Goal: Task Accomplishment & Management: Complete application form

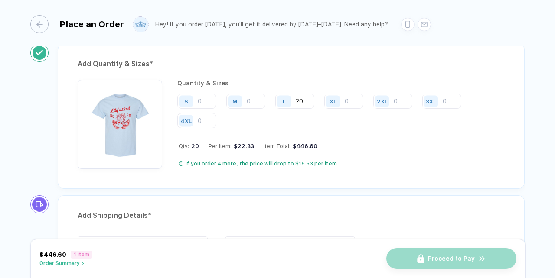
scroll to position [422, 0]
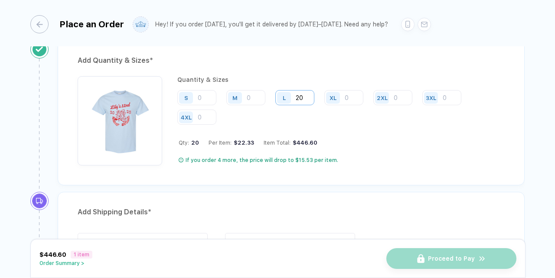
click at [305, 96] on input "20" at bounding box center [294, 97] width 39 height 15
type input "2"
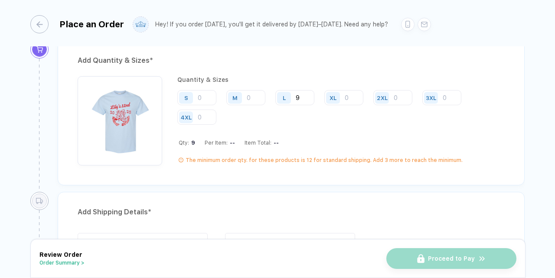
type input "9"
click at [321, 132] on div "Quantity & Sizes S M L 9 XL 2XL 3XL 4XL Qty: 9 Per Item: -- Item Total: -- The …" at bounding box center [340, 120] width 327 height 89
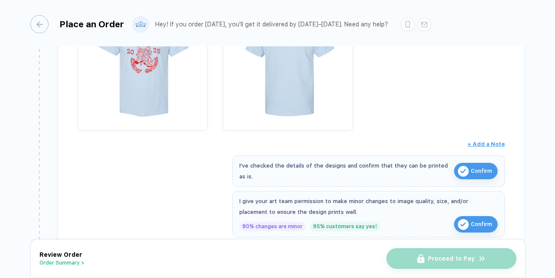
scroll to position [389, 0]
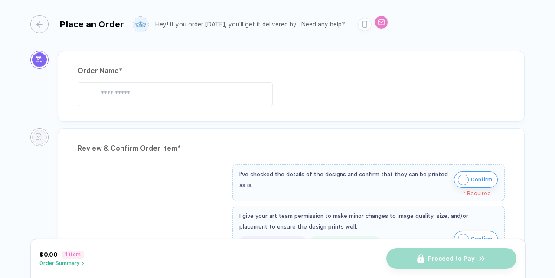
type input "**********"
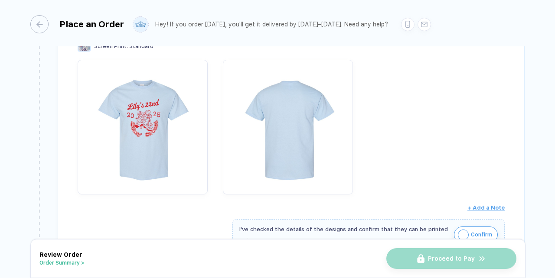
scroll to position [361, 0]
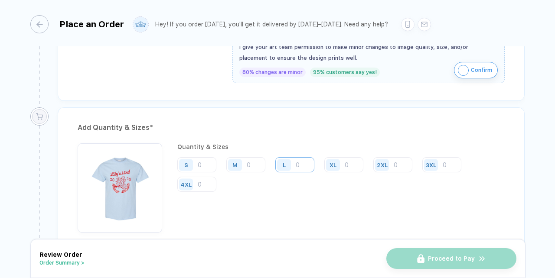
click at [305, 165] on input "number" at bounding box center [294, 164] width 39 height 15
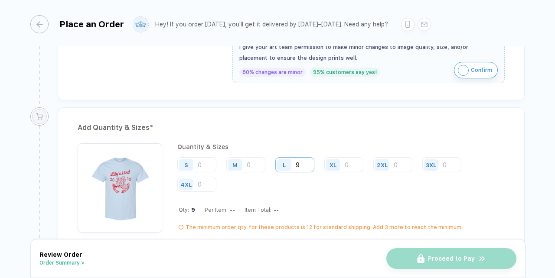
type input "9"
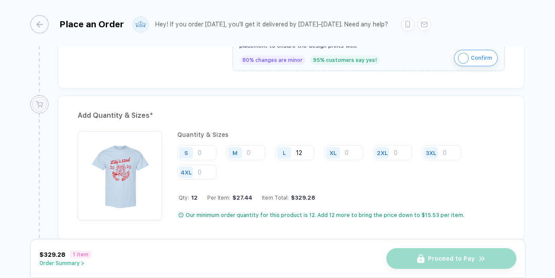
type input "1"
